Goal: Task Accomplishment & Management: Use online tool/utility

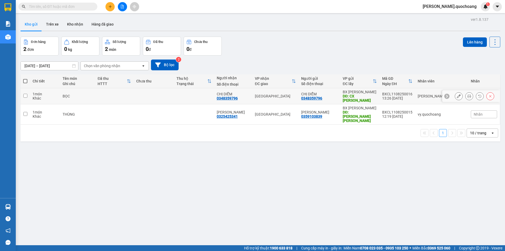
click at [408, 93] on div "BXCL1108250016" at bounding box center [397, 94] width 30 height 4
checkbox input "true"
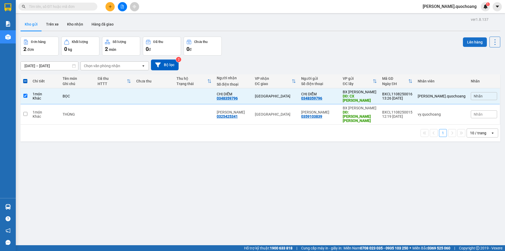
click at [466, 43] on button "Lên hàng" at bounding box center [475, 41] width 24 height 9
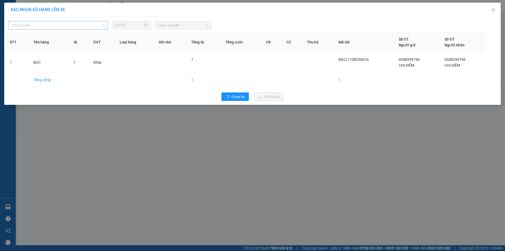
click at [88, 26] on span "Chọn tuyến" at bounding box center [57, 25] width 93 height 8
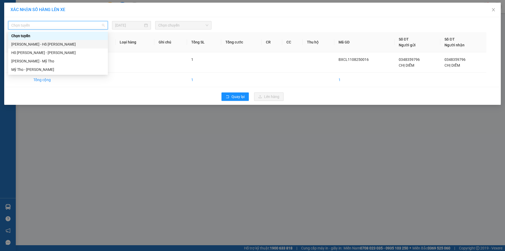
click at [73, 45] on div "[PERSON_NAME] - Hồ [PERSON_NAME]" at bounding box center [57, 44] width 93 height 6
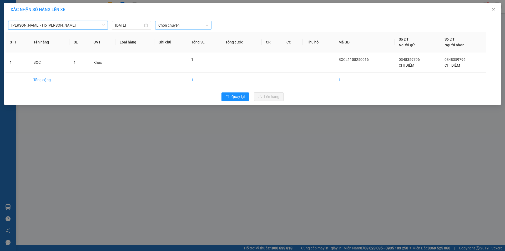
click at [180, 26] on span "Chọn chuyến" at bounding box center [183, 25] width 50 height 8
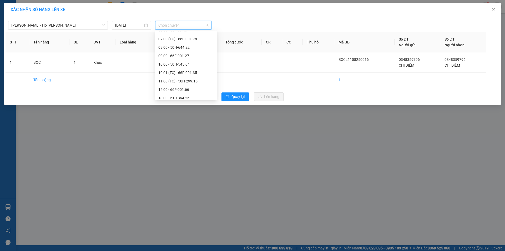
scroll to position [202, 0]
click at [195, 53] on div "14:01 (TC) - 66F-001.40" at bounding box center [185, 53] width 55 height 6
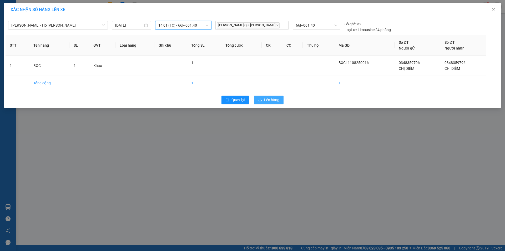
click at [265, 98] on span "Lên hàng" at bounding box center [271, 100] width 15 height 6
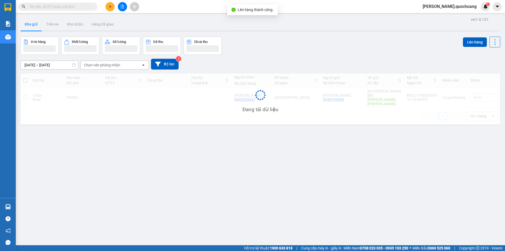
click at [460, 7] on span "[PERSON_NAME].quochoang" at bounding box center [449, 6] width 62 height 7
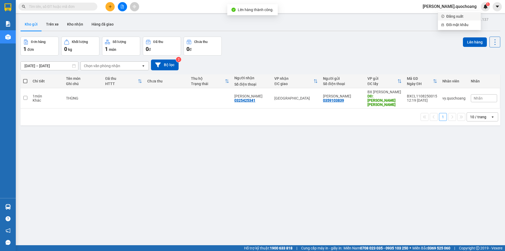
click at [445, 14] on li "Đăng xuất" at bounding box center [459, 16] width 43 height 8
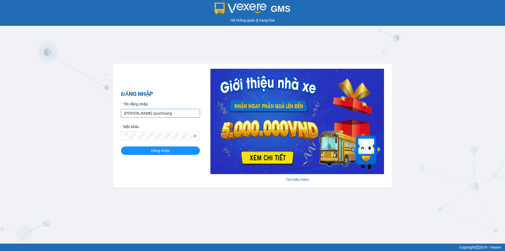
click at [166, 114] on input "[PERSON_NAME].quochoang" at bounding box center [160, 113] width 79 height 8
type input "vy.quochoang"
click at [158, 151] on span "Đăng nhập" at bounding box center [160, 151] width 18 height 6
